Goal: Task Accomplishment & Management: Complete application form

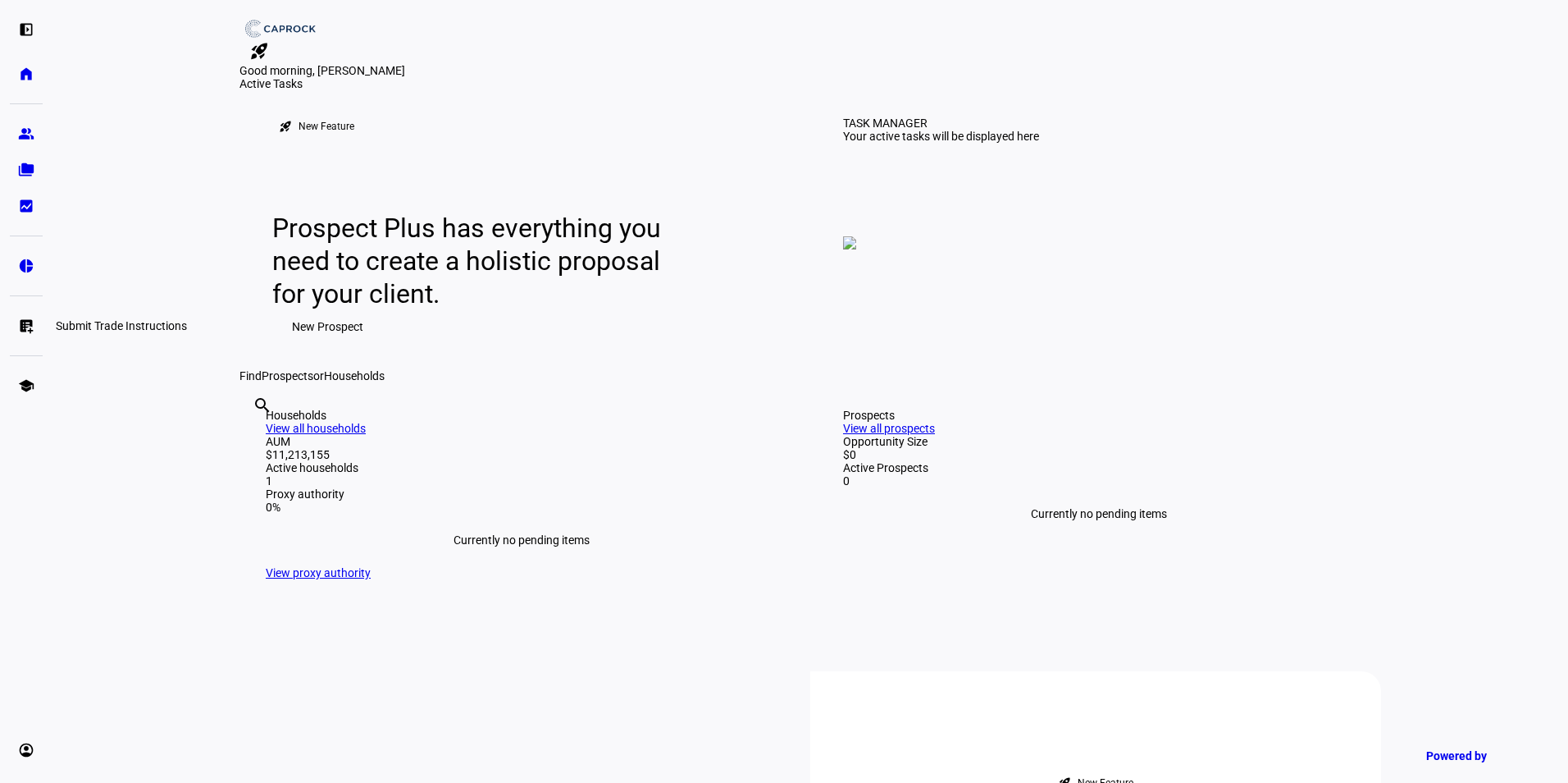
click at [16, 318] on link "list_alt_add Submit Trade Instructions" at bounding box center [27, 326] width 33 height 33
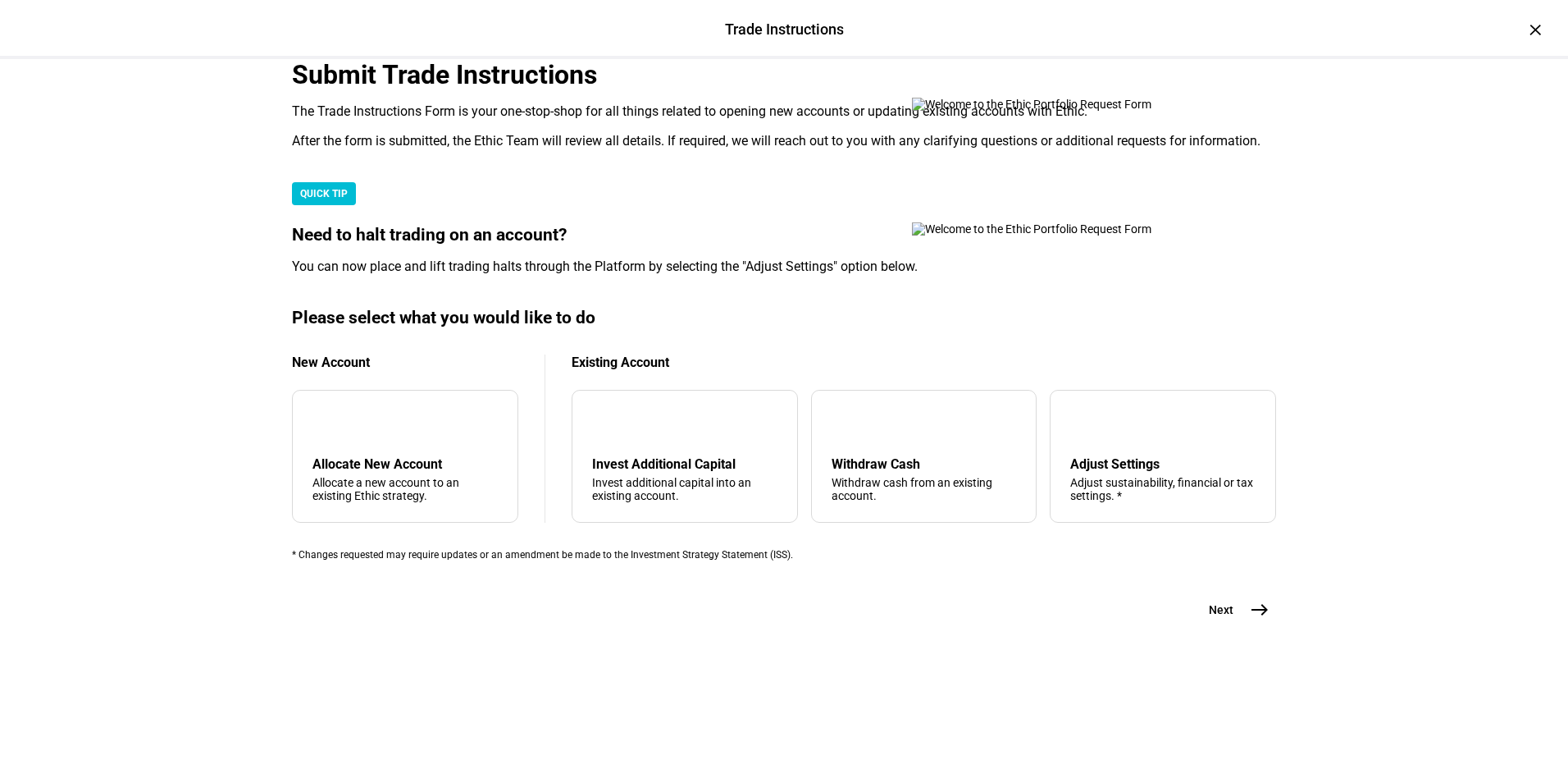
scroll to position [246, 0]
click at [865, 502] on div "Withdraw cash from an existing account." at bounding box center [924, 489] width 186 height 27
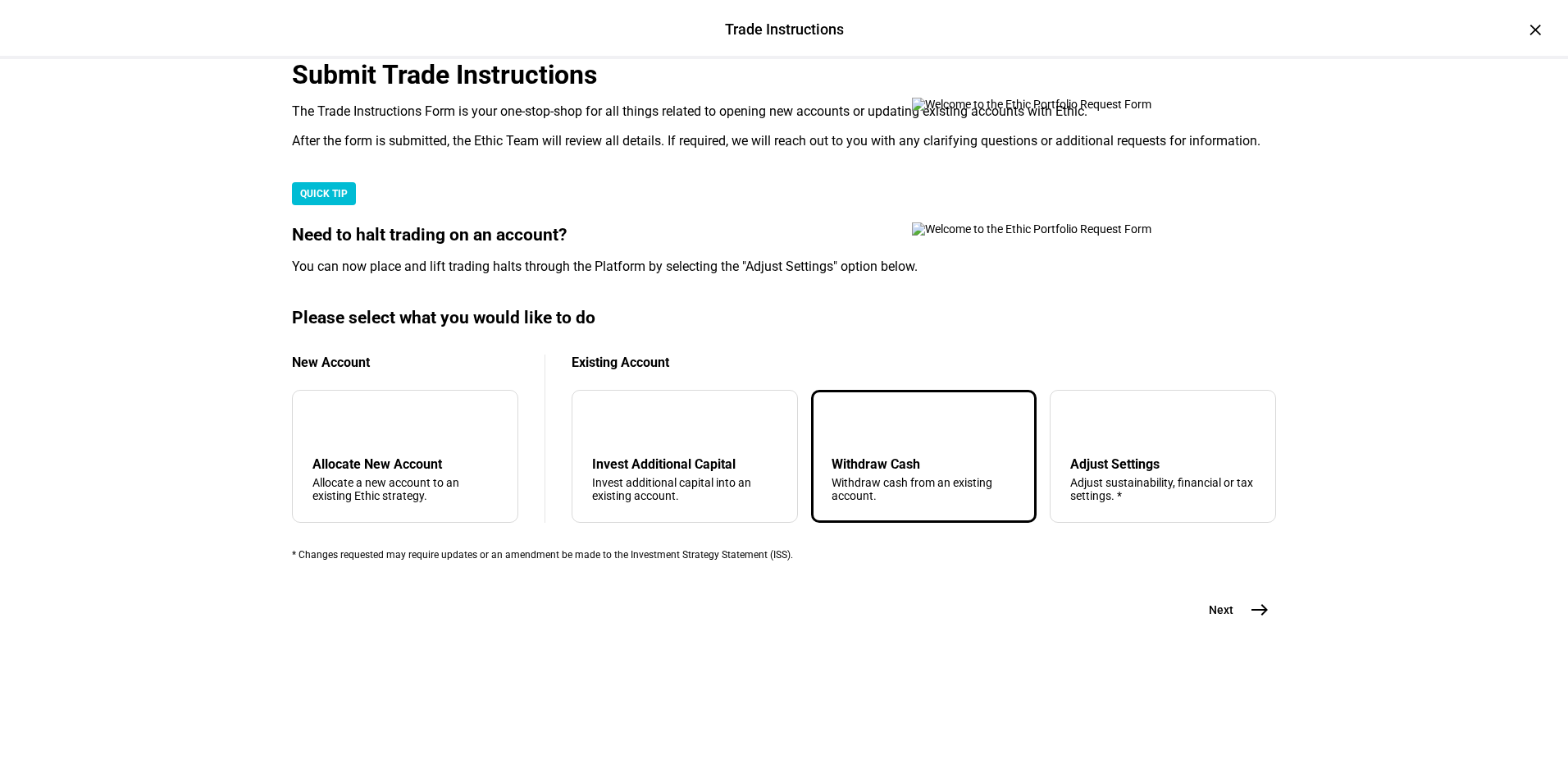
scroll to position [362, 0]
click at [1262, 619] on mat-icon "east" at bounding box center [1259, 609] width 19 height 19
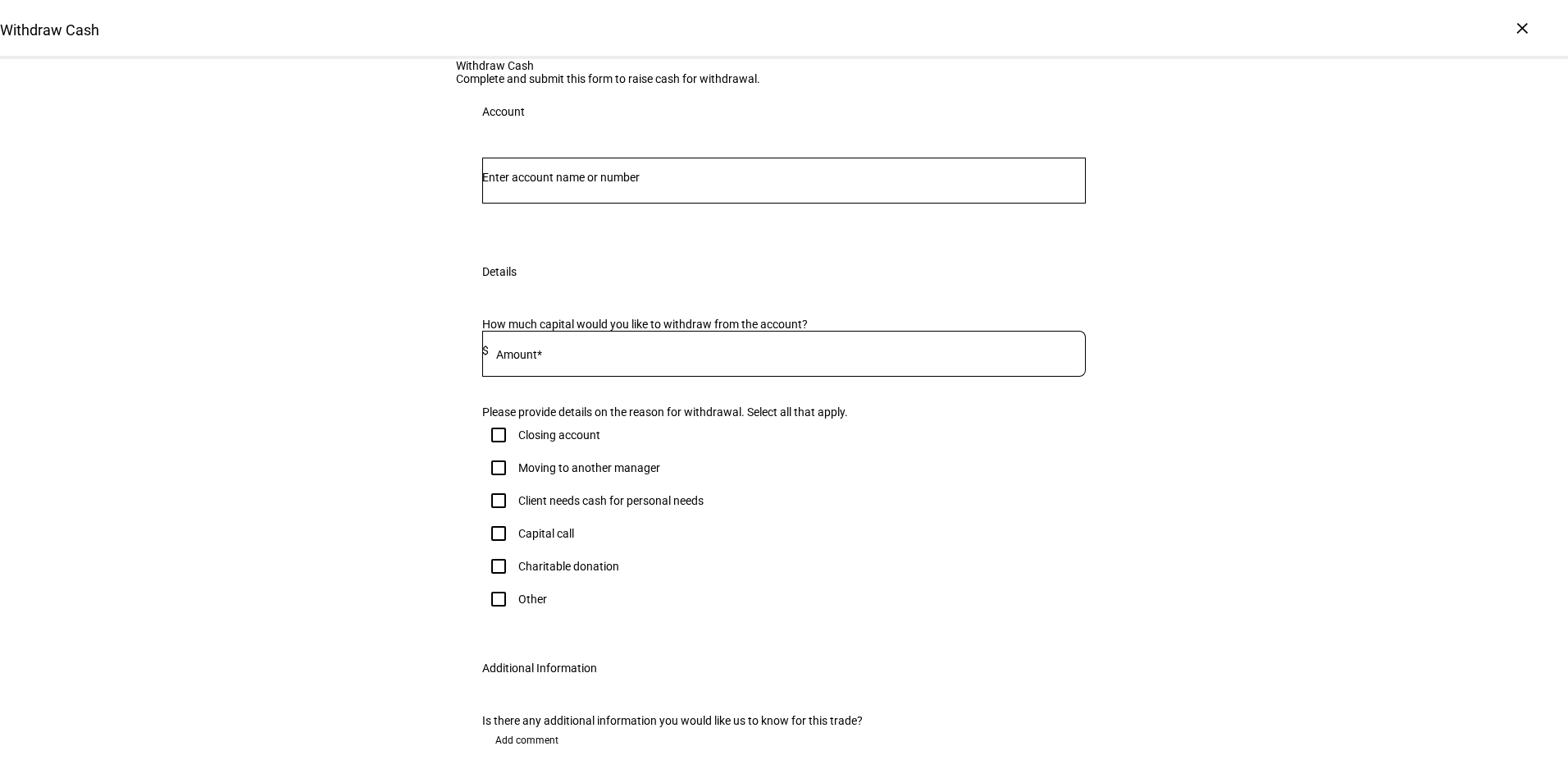
click at [513, 184] on input "Number" at bounding box center [784, 177] width 604 height 13
click at [583, 479] on span "Access Ventures Inc" at bounding box center [563, 472] width 120 height 19
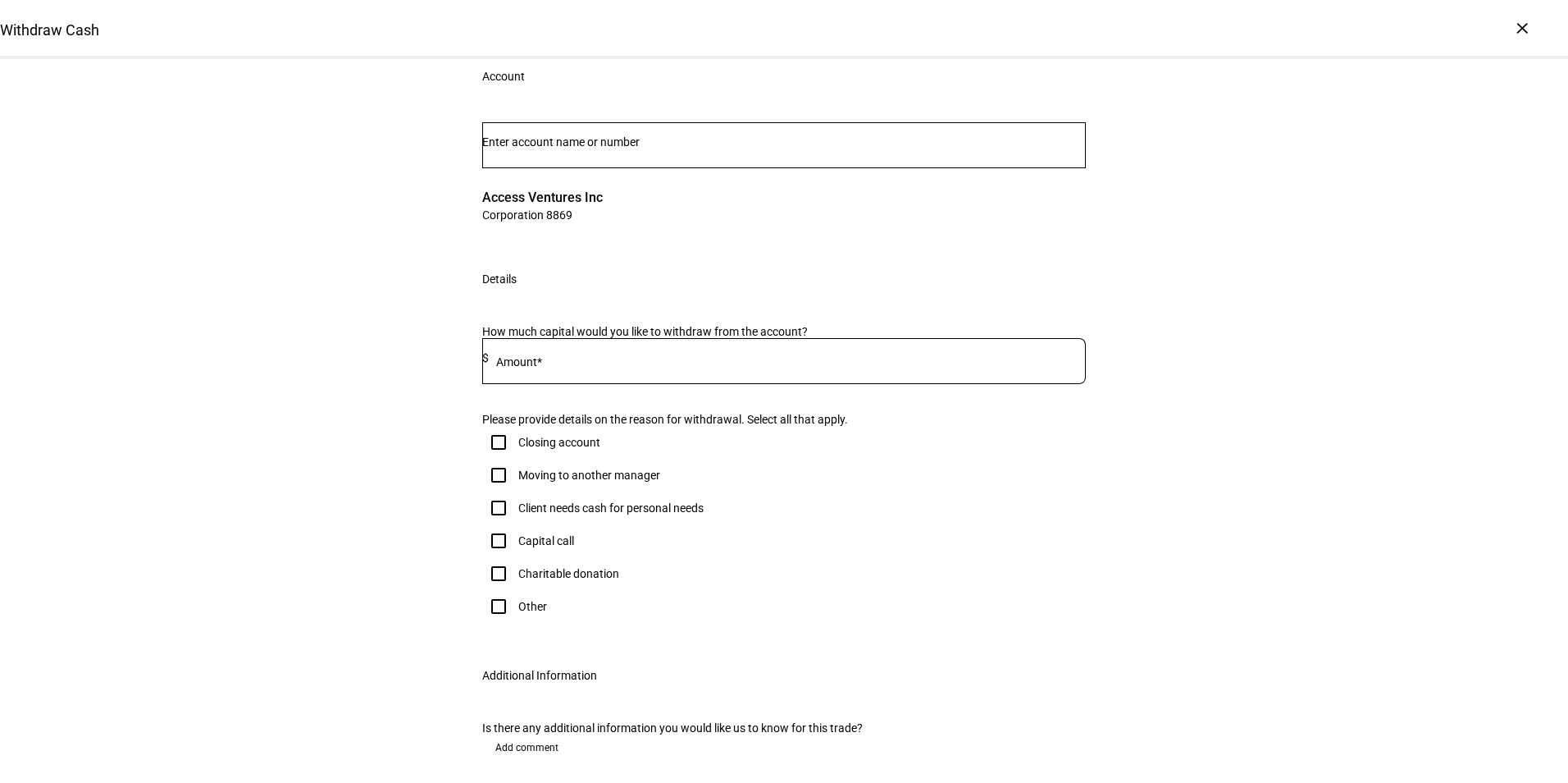
scroll to position [82, 0]
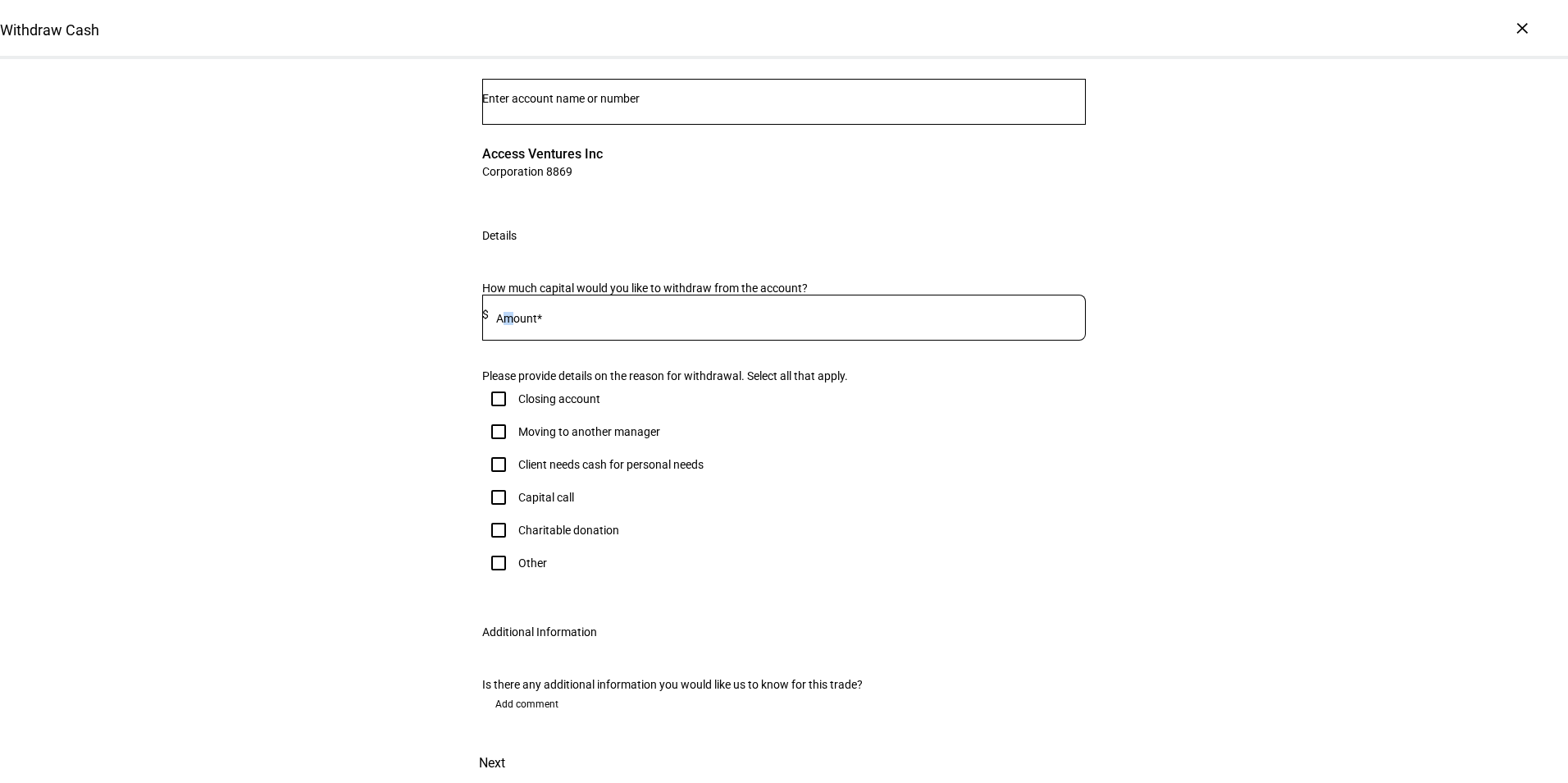
click at [504, 325] on mat-label "Amount*" at bounding box center [519, 318] width 46 height 13
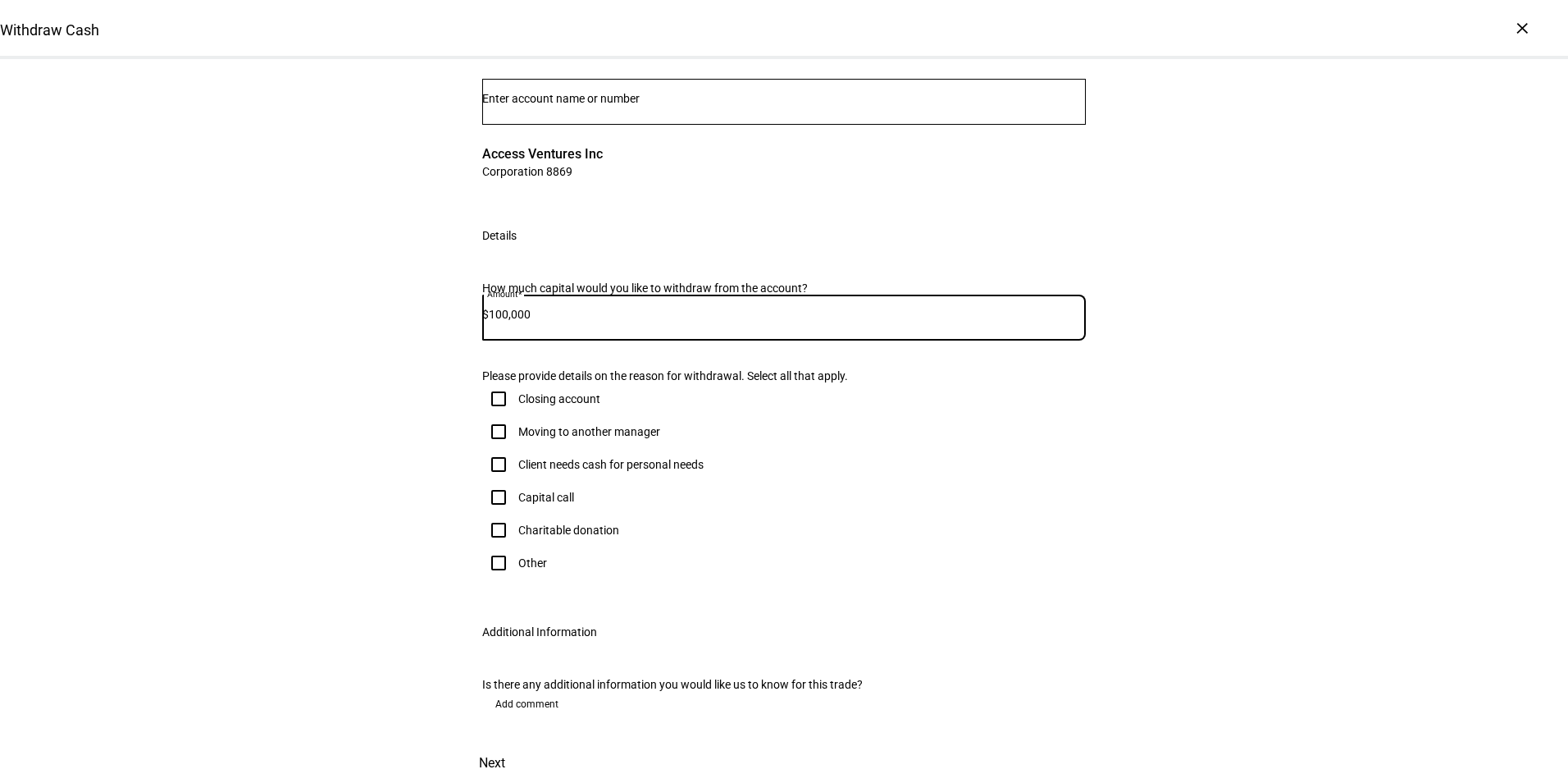
type input "100,000"
click at [356, 485] on div "Withdraw Cash Complete and submit this form to raise cash for withdrawal. Accou…" at bounding box center [784, 381] width 1568 height 802
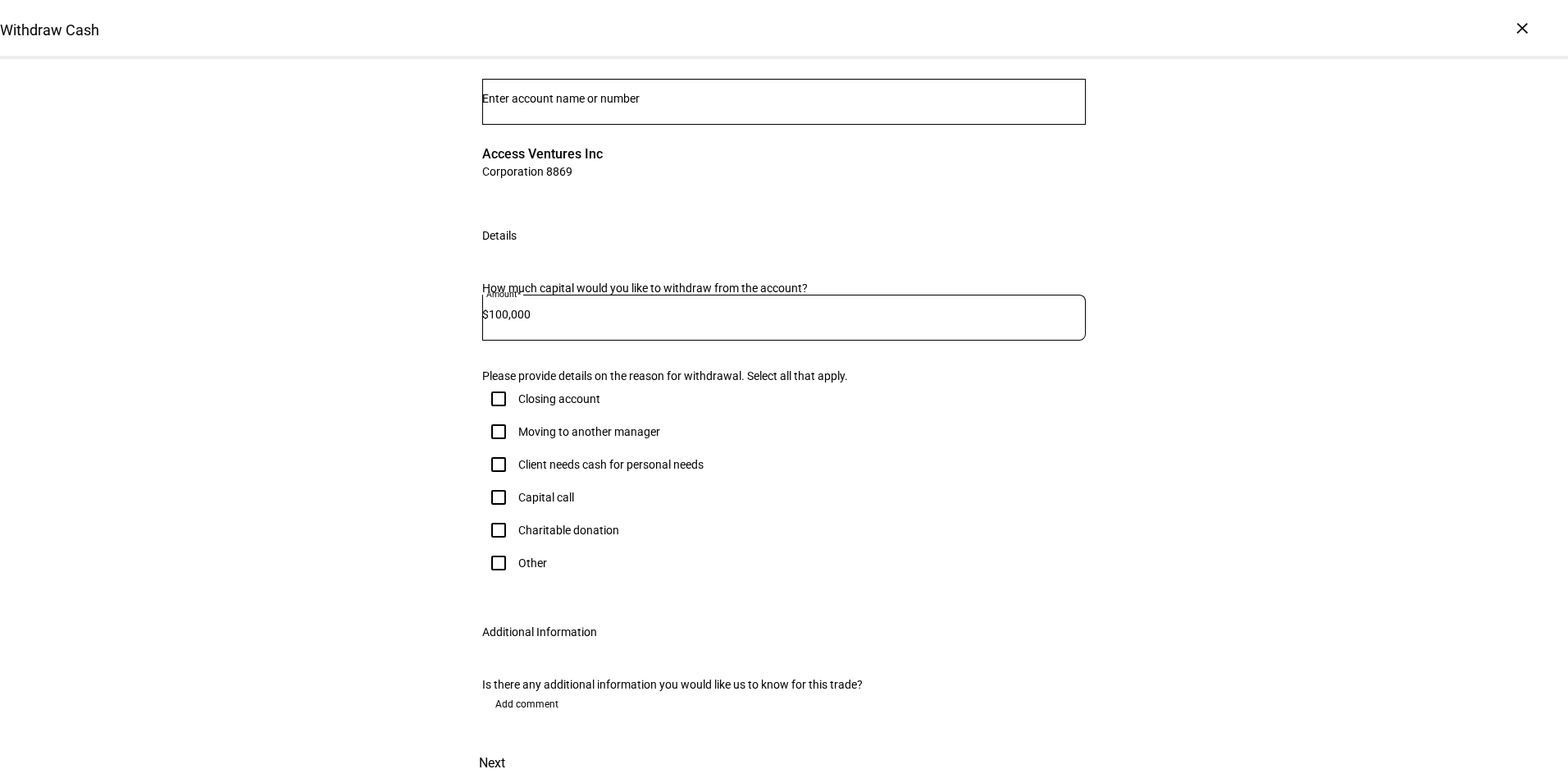
scroll to position [246, 0]
click at [492, 579] on input "Other" at bounding box center [499, 563] width 33 height 33
checkbox input "true"
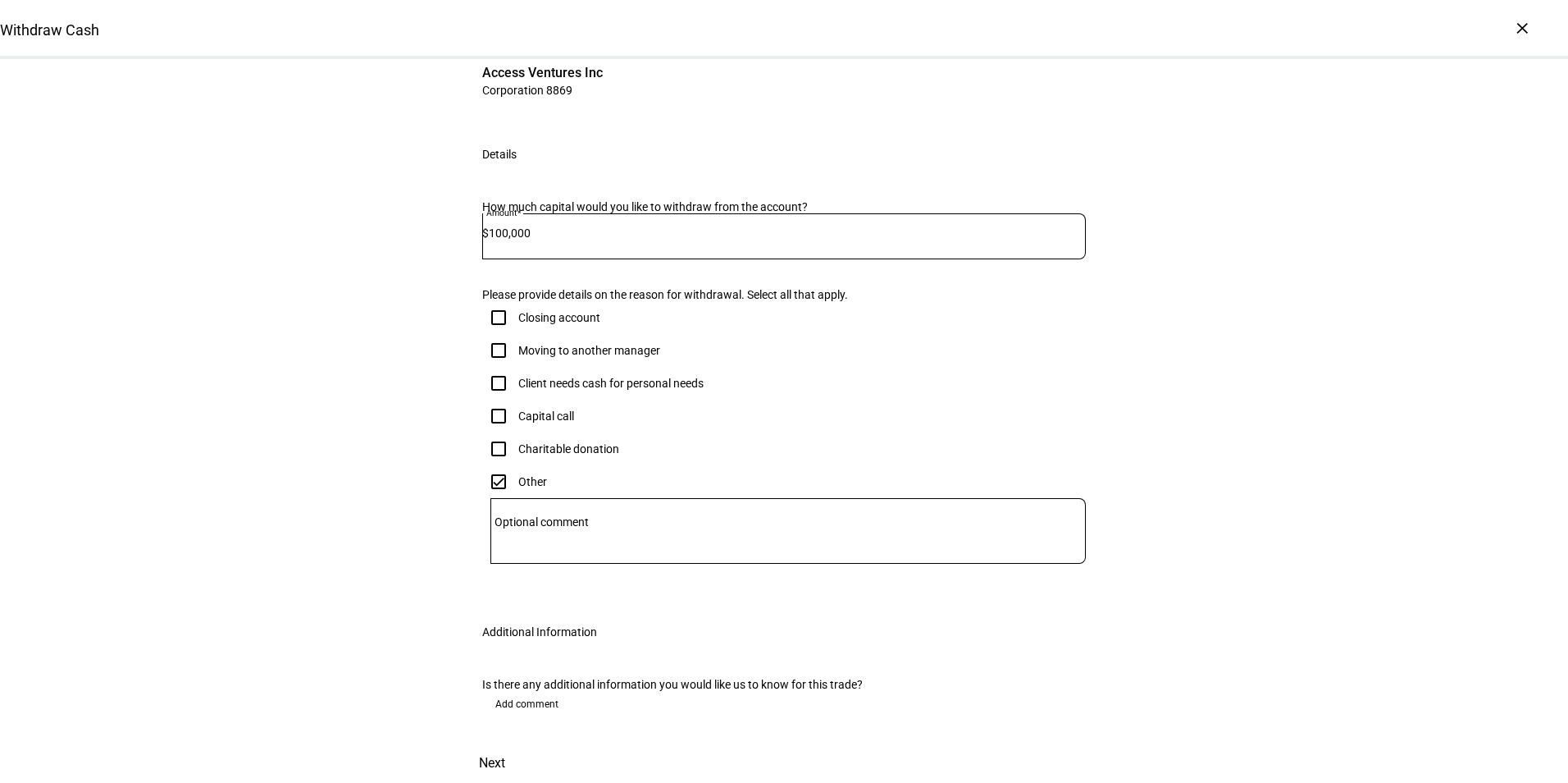
click at [551, 563] on div at bounding box center [788, 530] width 595 height 65
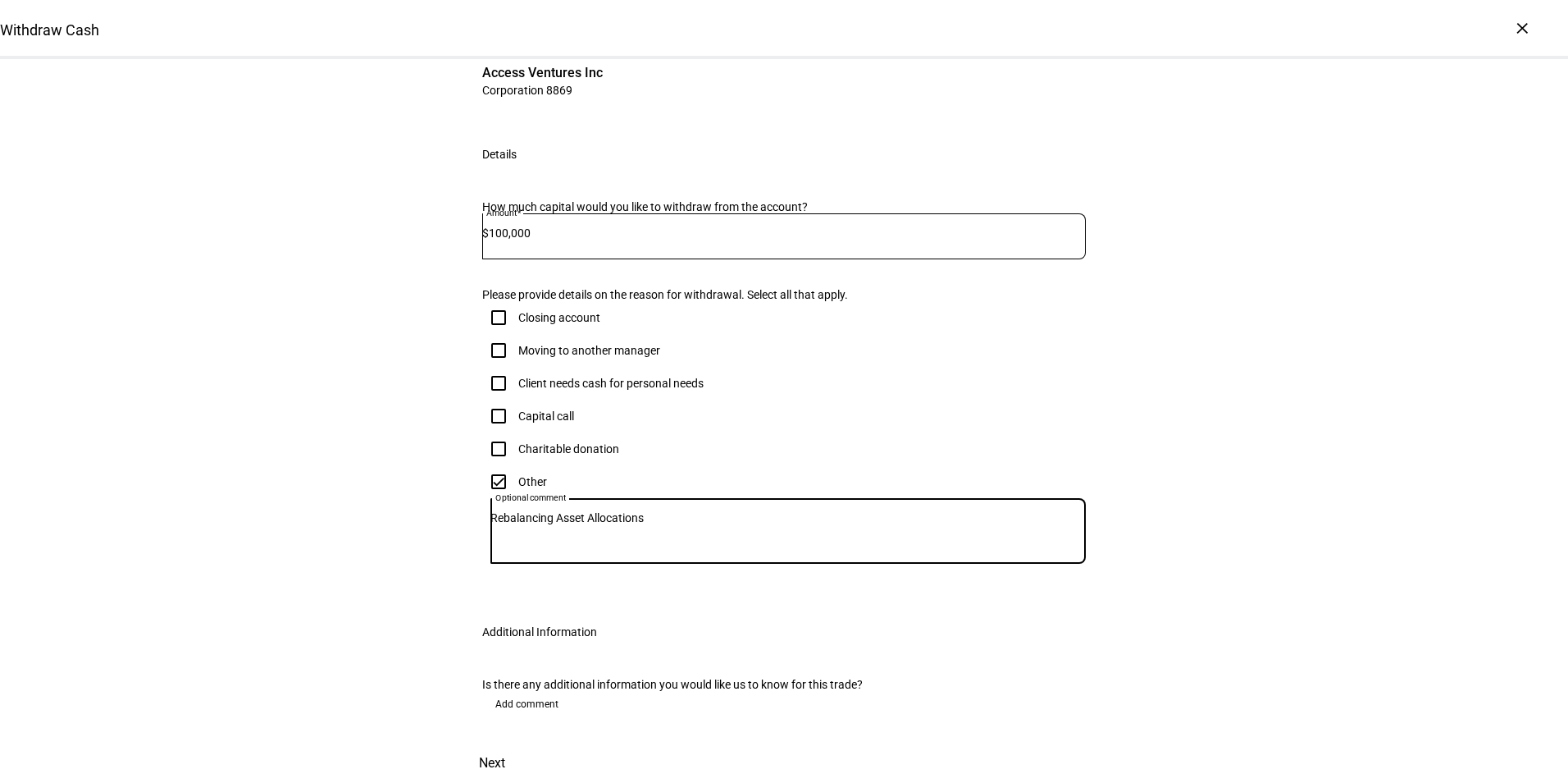
scroll to position [492, 0]
type textarea "Rebalancing Asset Allocations"
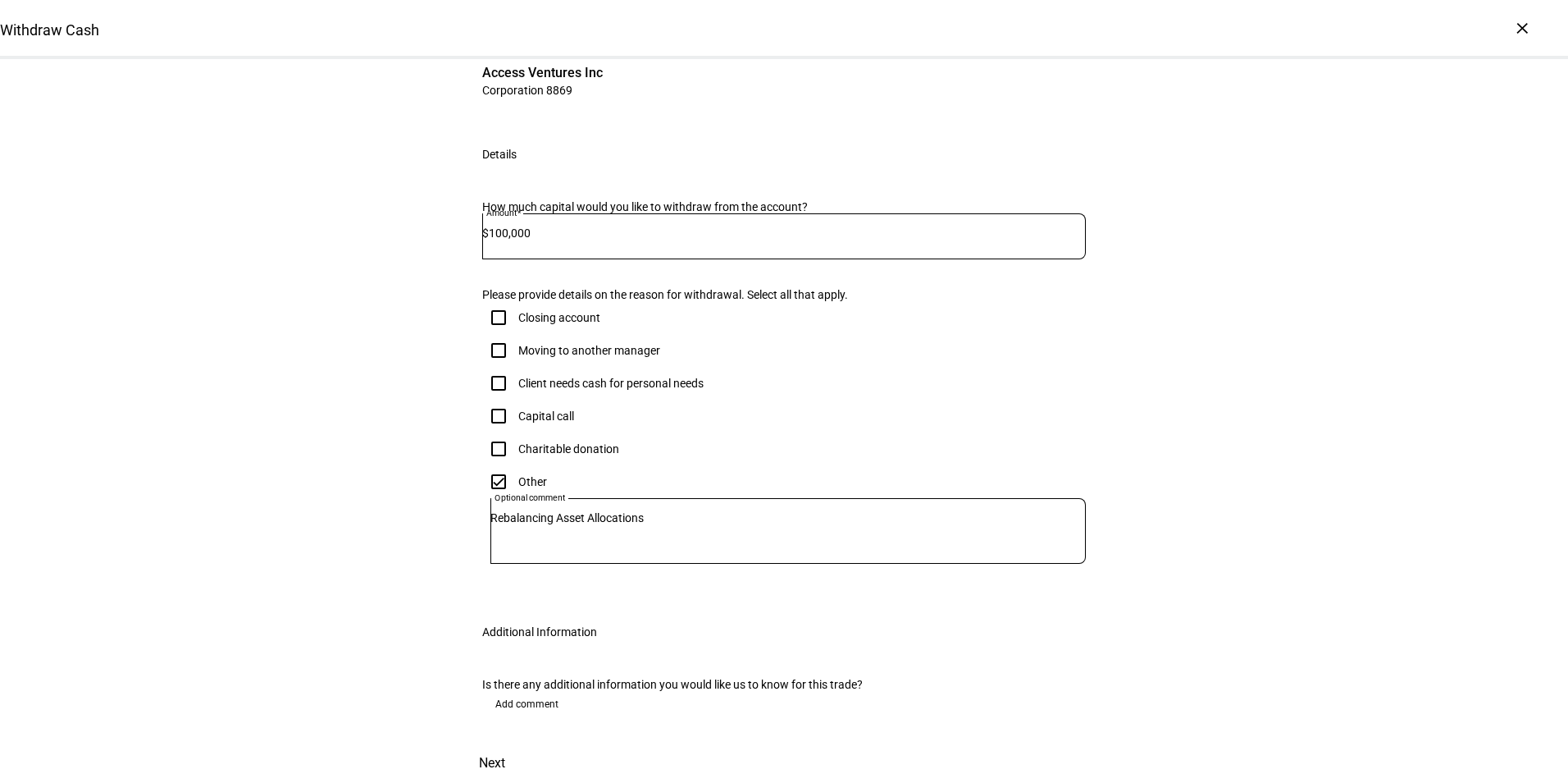
click at [387, 527] on div "Withdraw Cash Complete and submit this form to raise cash for withdrawal. Accou…" at bounding box center [784, 341] width 1568 height 884
click at [505, 743] on span "Next" at bounding box center [491, 763] width 27 height 40
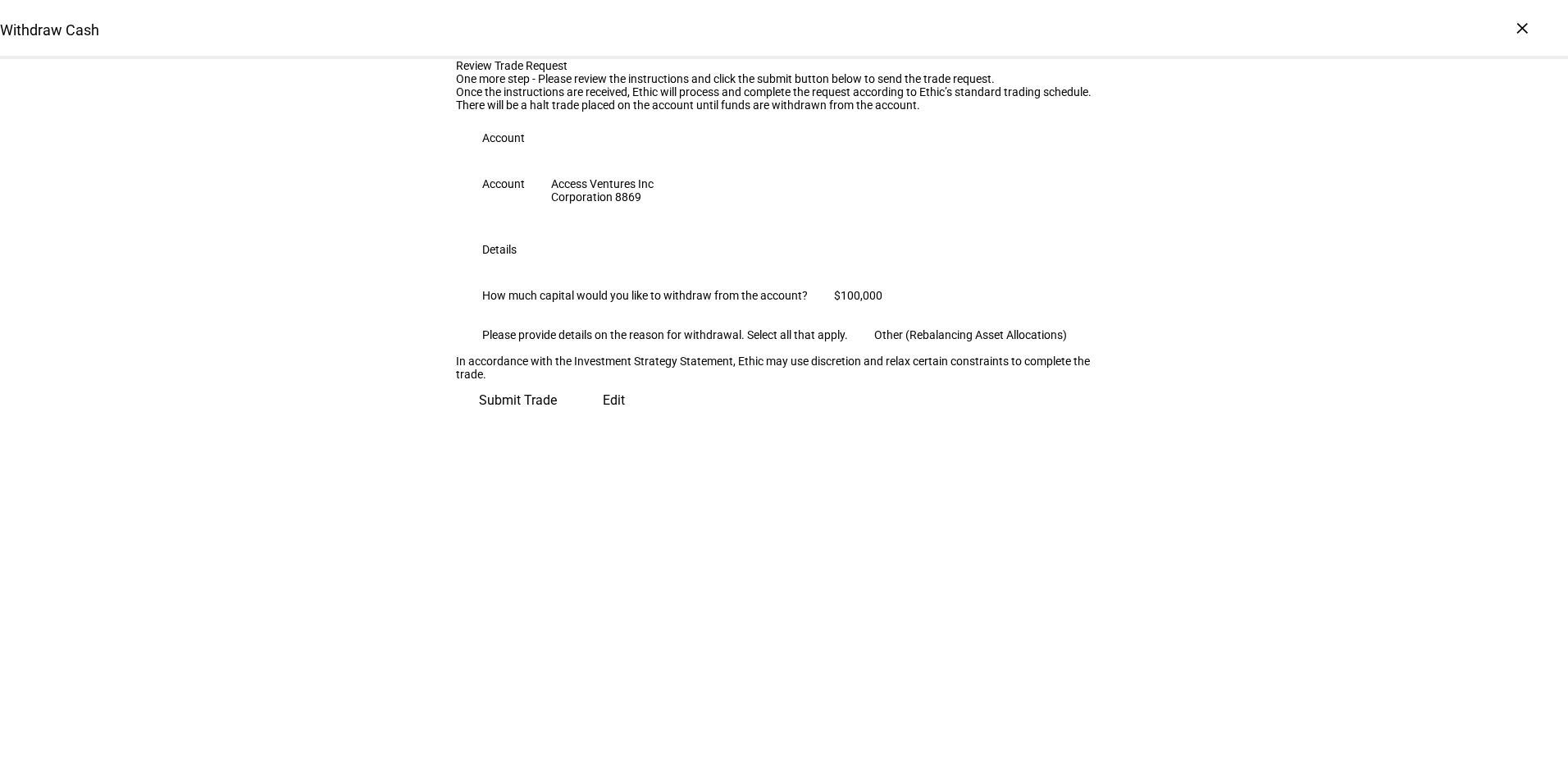
scroll to position [0, 0]
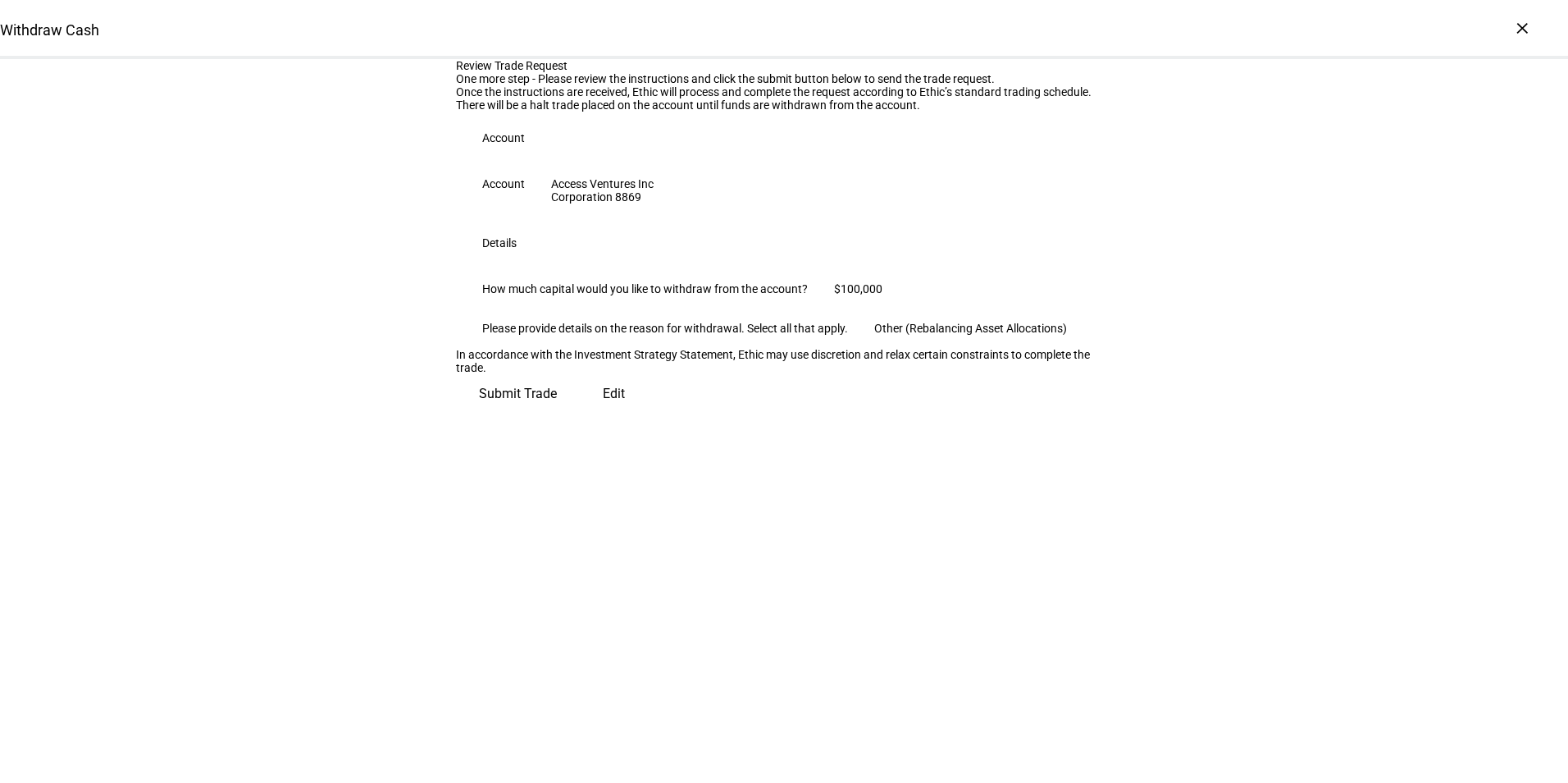
click at [580, 414] on span at bounding box center [517, 393] width 124 height 40
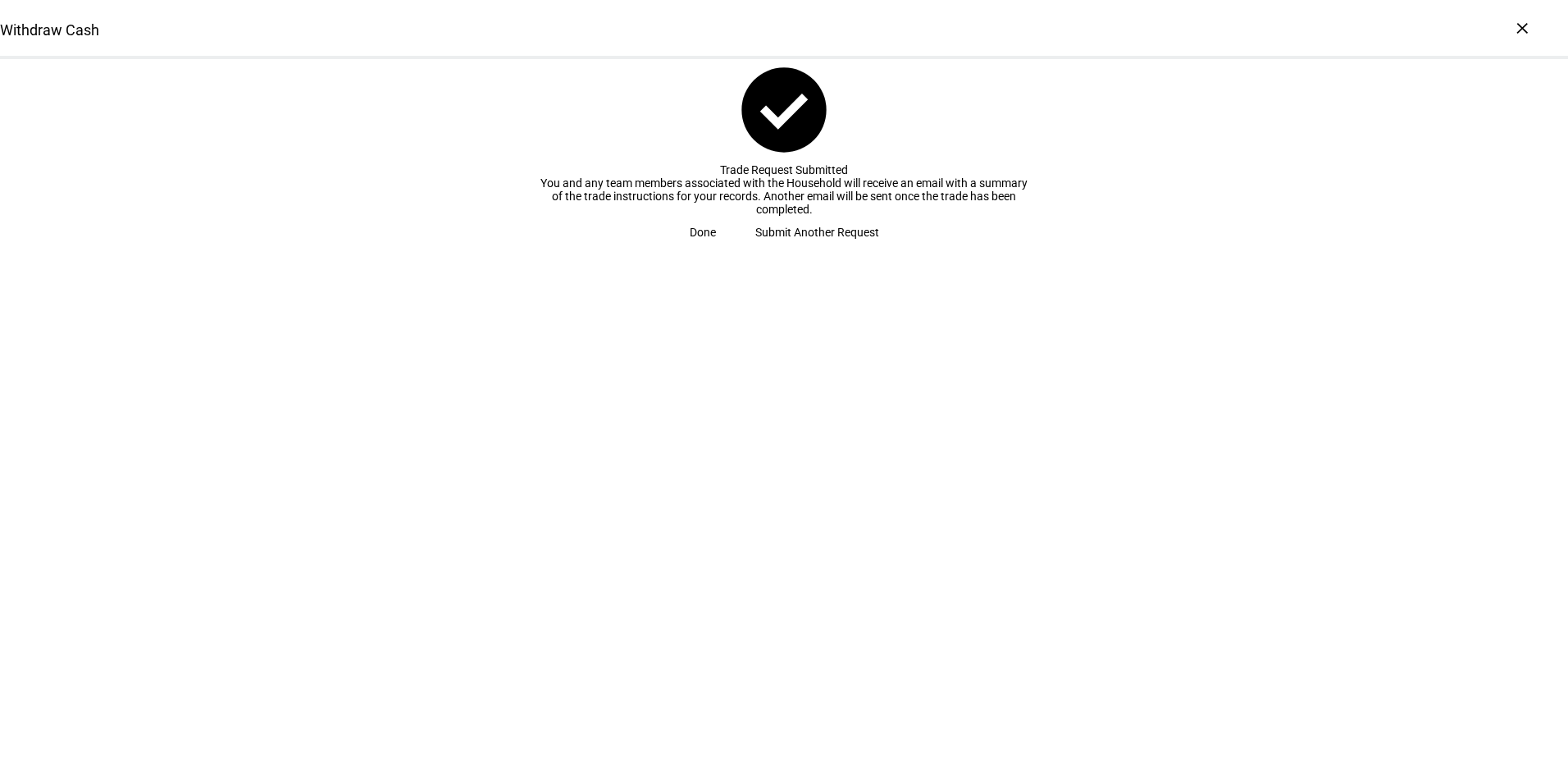
click at [716, 249] on span "Done" at bounding box center [703, 233] width 27 height 33
